Goal: Find specific page/section: Find specific page/section

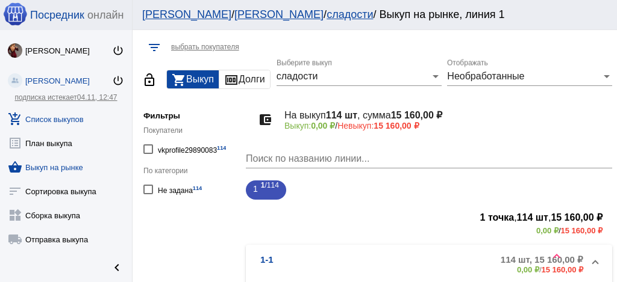
scroll to position [4934, 0]
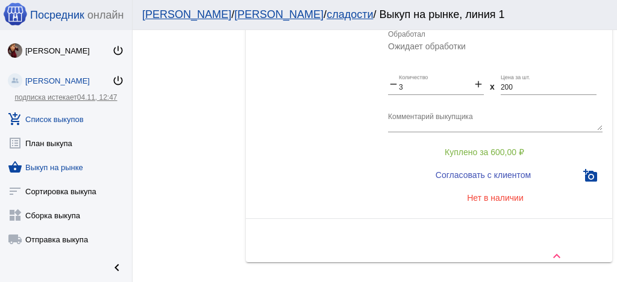
drag, startPoint x: 81, startPoint y: 119, endPoint x: 89, endPoint y: 119, distance: 7.8
click at [82, 119] on link "add_shopping_cart Список выкупов" at bounding box center [66, 117] width 132 height 24
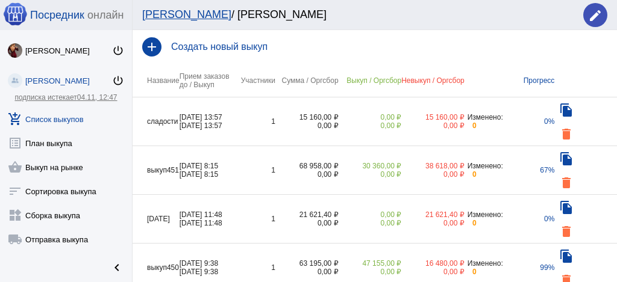
click at [264, 165] on td "1" at bounding box center [257, 170] width 36 height 49
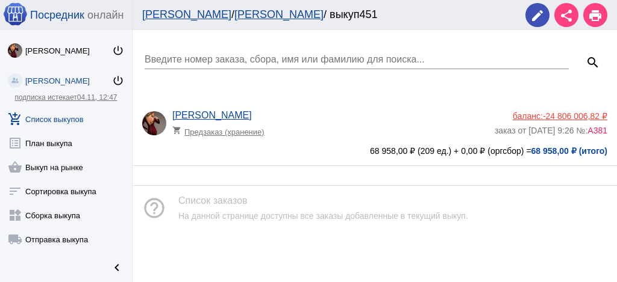
click at [331, 125] on app-delivery-type "shopping_cart Предзаказ (хранение)" at bounding box center [330, 129] width 316 height 16
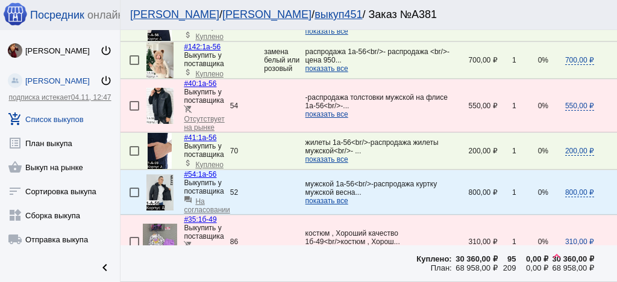
scroll to position [1852, 0]
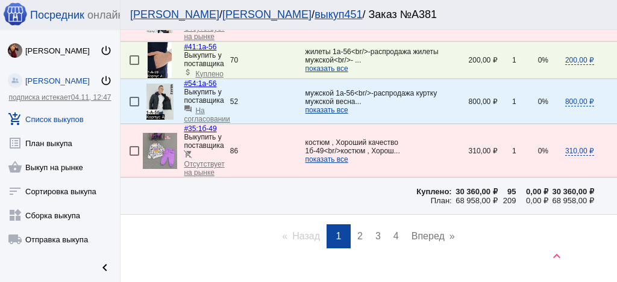
click at [357, 231] on span "2" at bounding box center [359, 236] width 5 height 10
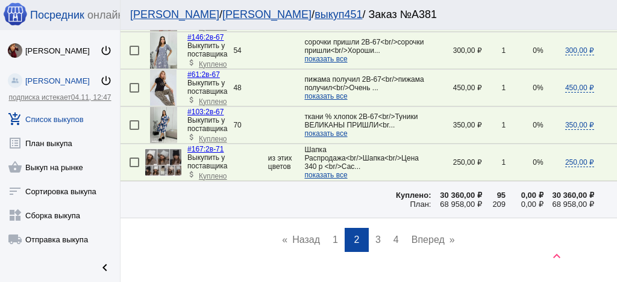
scroll to position [1954, 0]
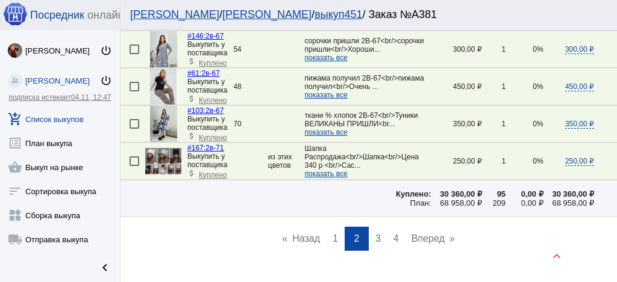
click at [375, 234] on span "3" at bounding box center [377, 239] width 5 height 10
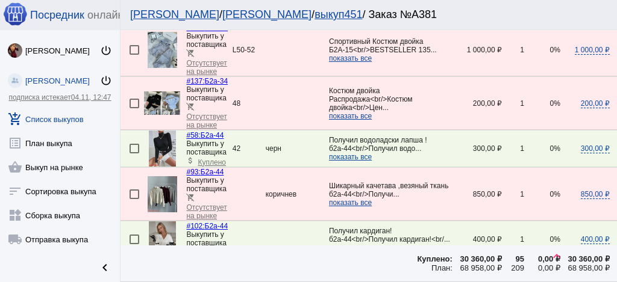
scroll to position [803, 0]
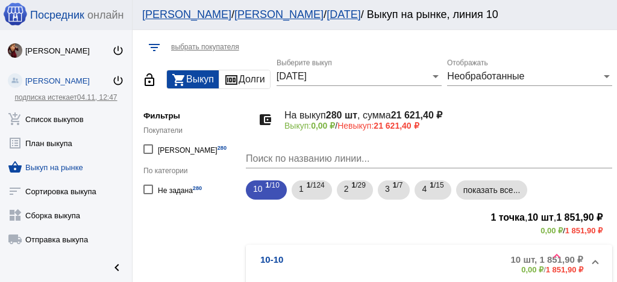
scroll to position [261, 0]
